Goal: Information Seeking & Learning: Learn about a topic

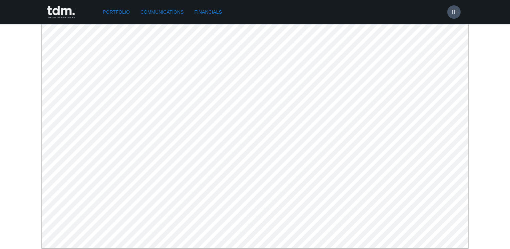
click at [167, 10] on link "Communications" at bounding box center [162, 12] width 49 height 12
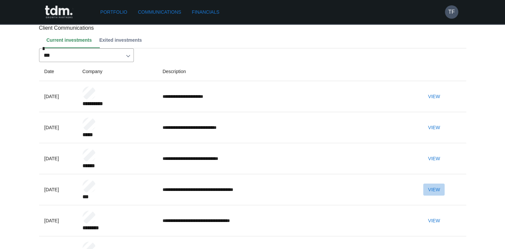
click at [444, 196] on button "View" at bounding box center [433, 189] width 21 height 12
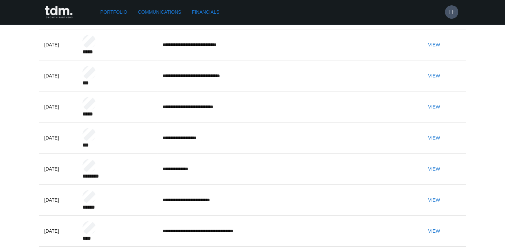
scroll to position [300, 0]
